Goal: Information Seeking & Learning: Learn about a topic

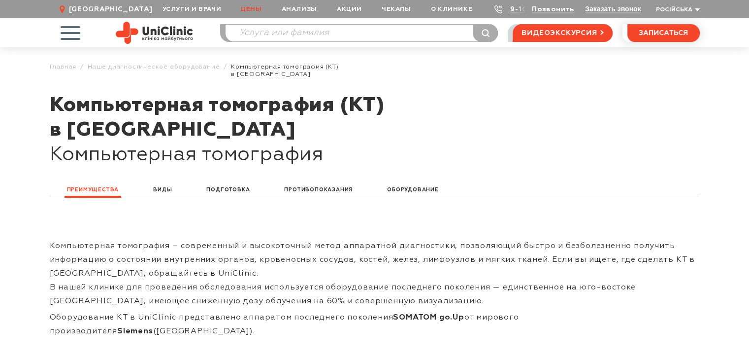
click at [262, 5] on link "Цены" at bounding box center [251, 9] width 40 height 18
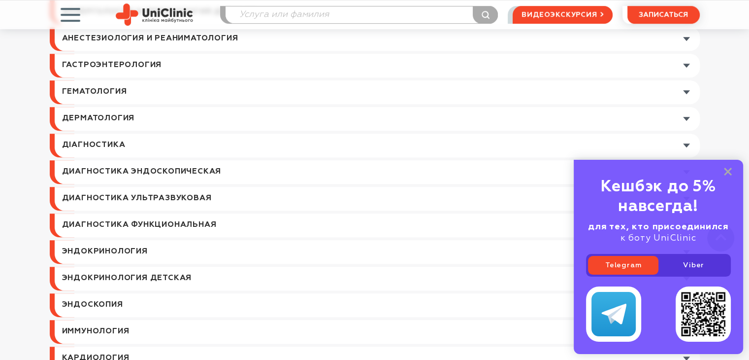
scroll to position [619, 0]
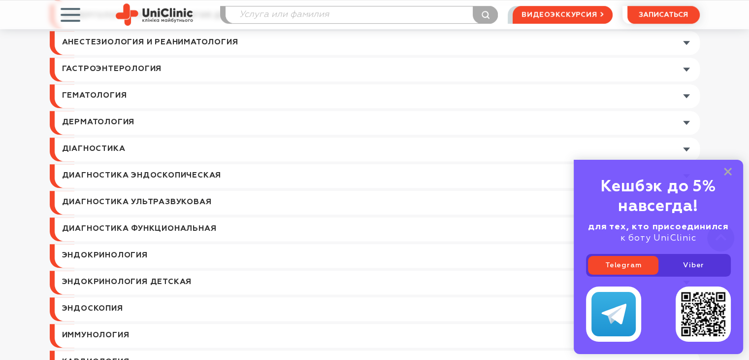
click at [213, 225] on link at bounding box center [377, 229] width 645 height 24
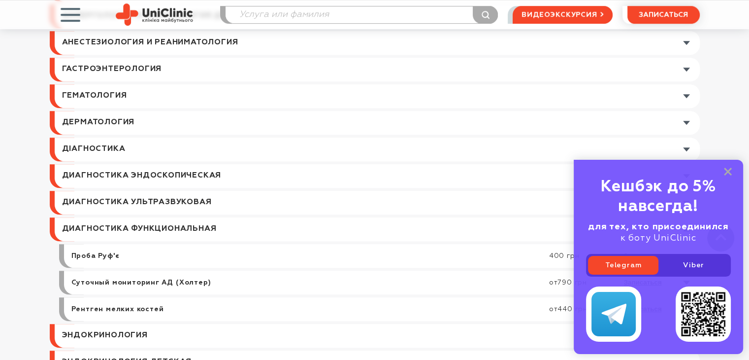
click at [206, 145] on link at bounding box center [377, 149] width 645 height 24
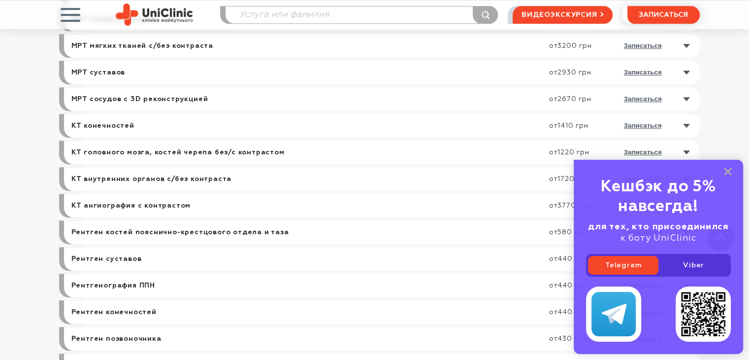
scroll to position [801, 0]
click at [121, 178] on link "КТ внутренних органов с/без контраста" at bounding box center [151, 179] width 161 height 9
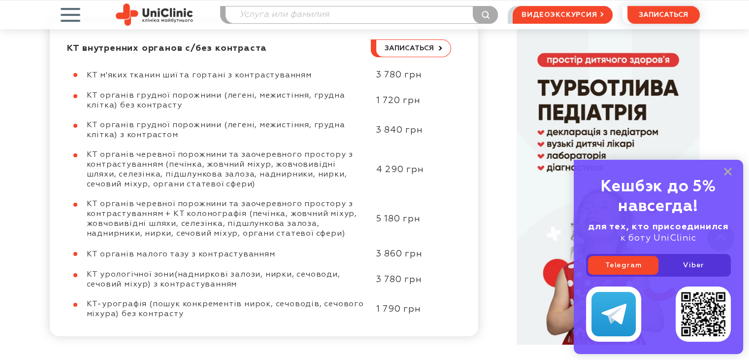
scroll to position [493, 0]
